Goal: Find specific page/section: Find specific page/section

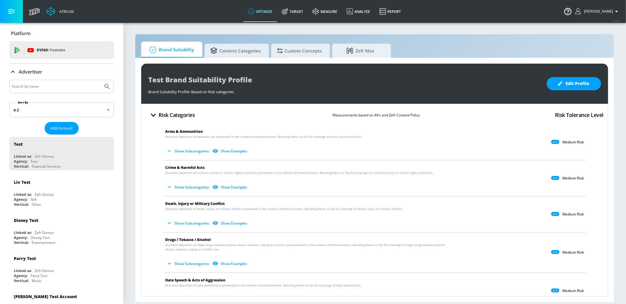
click at [78, 90] on input "Search by name" at bounding box center [56, 87] width 89 height 8
type input "the general"
click at [101, 80] on button "Submit Search" at bounding box center [107, 86] width 13 height 13
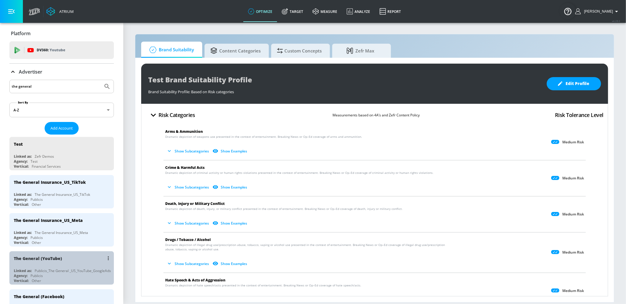
click at [68, 257] on div "The General (YouTube)" at bounding box center [63, 259] width 99 height 14
